Goal: Information Seeking & Learning: Find specific fact

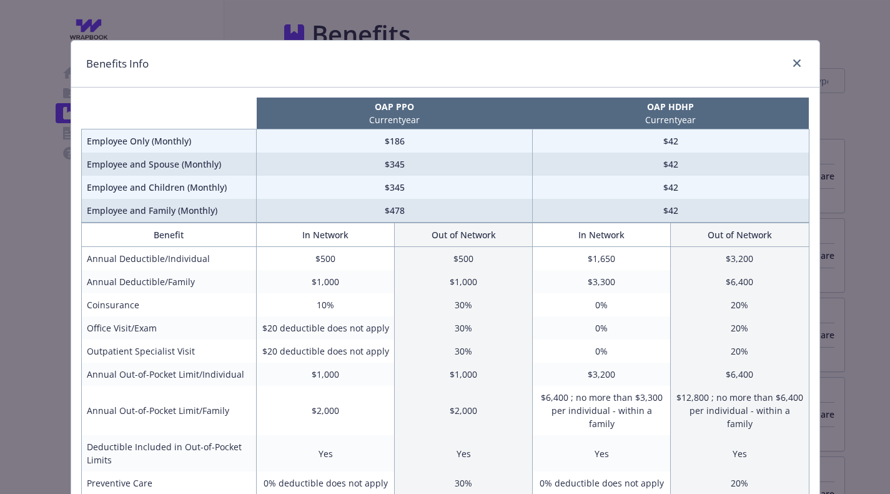
scroll to position [16, 0]
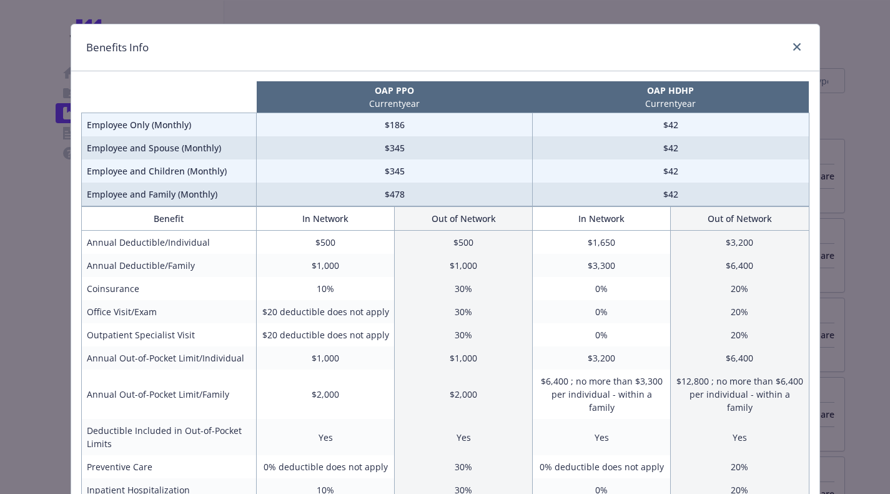
click at [390, 300] on td "$20 deductible does not apply" at bounding box center [326, 311] width 138 height 23
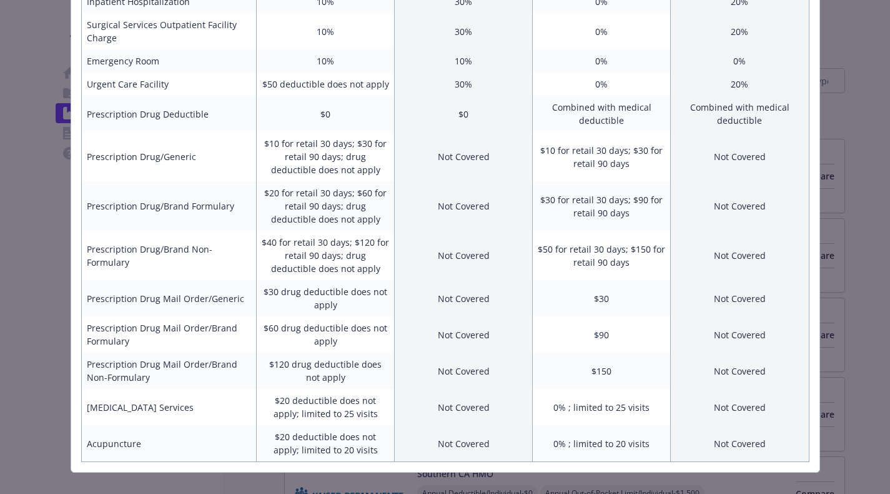
scroll to position [510, 0]
